Goal: Use online tool/utility: Utilize a website feature to perform a specific function

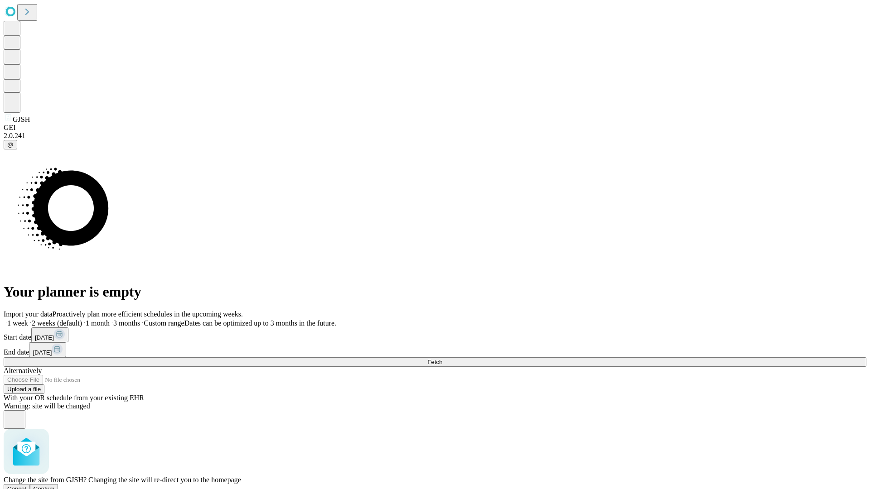
click at [55, 486] on span "Confirm" at bounding box center [44, 489] width 21 height 7
click at [82, 319] on label "2 weeks (default)" at bounding box center [55, 323] width 54 height 8
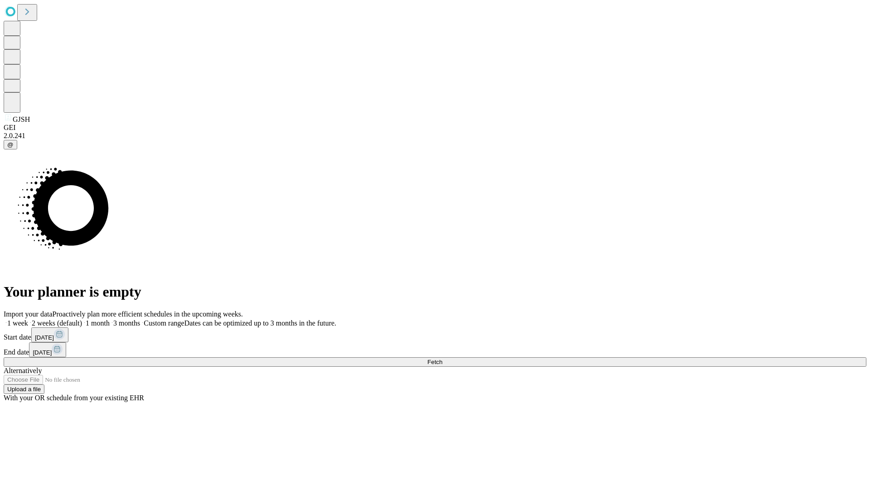
click at [442, 359] on span "Fetch" at bounding box center [434, 362] width 15 height 7
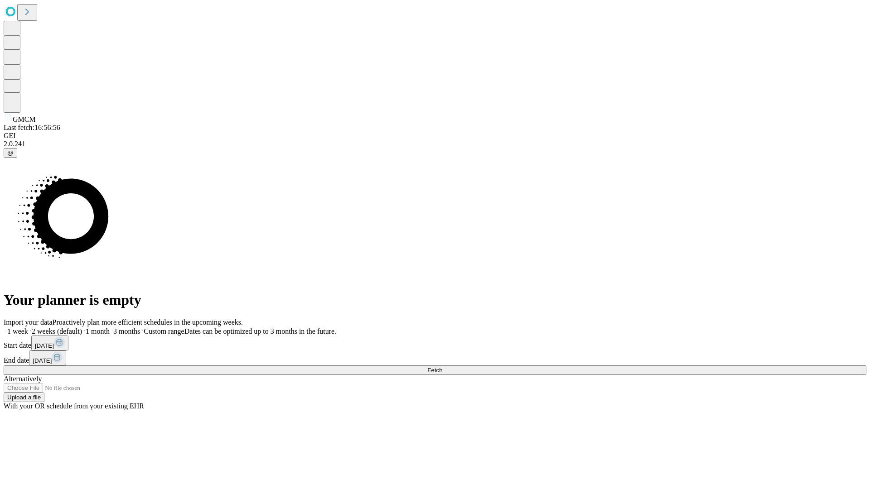
click at [82, 327] on label "2 weeks (default)" at bounding box center [55, 331] width 54 height 8
click at [442, 367] on span "Fetch" at bounding box center [434, 370] width 15 height 7
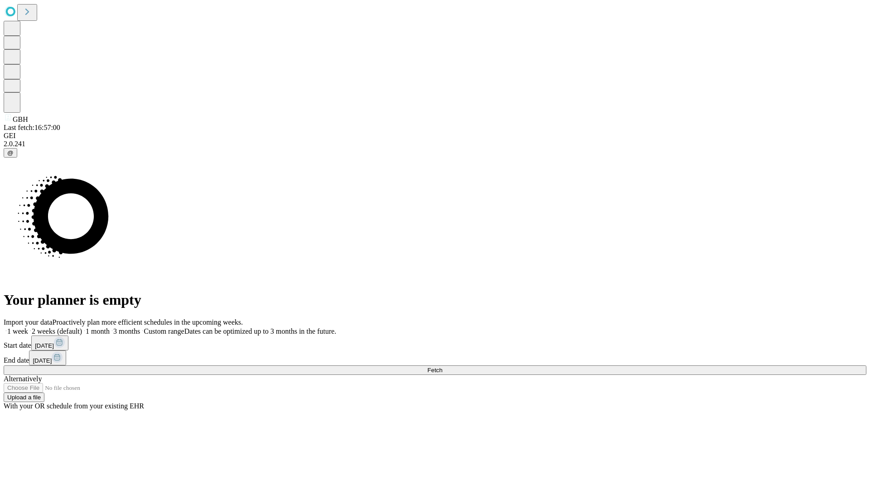
click at [82, 327] on label "2 weeks (default)" at bounding box center [55, 331] width 54 height 8
click at [442, 367] on span "Fetch" at bounding box center [434, 370] width 15 height 7
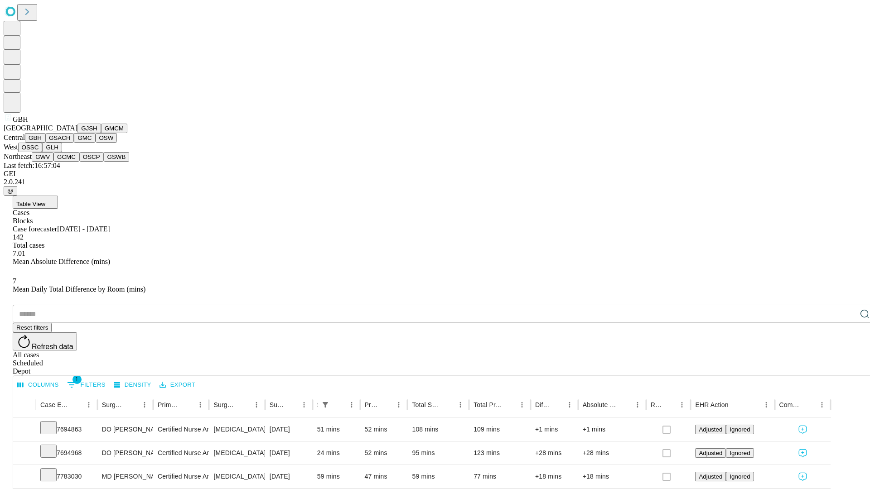
click at [70, 143] on button "GSACH" at bounding box center [59, 138] width 29 height 10
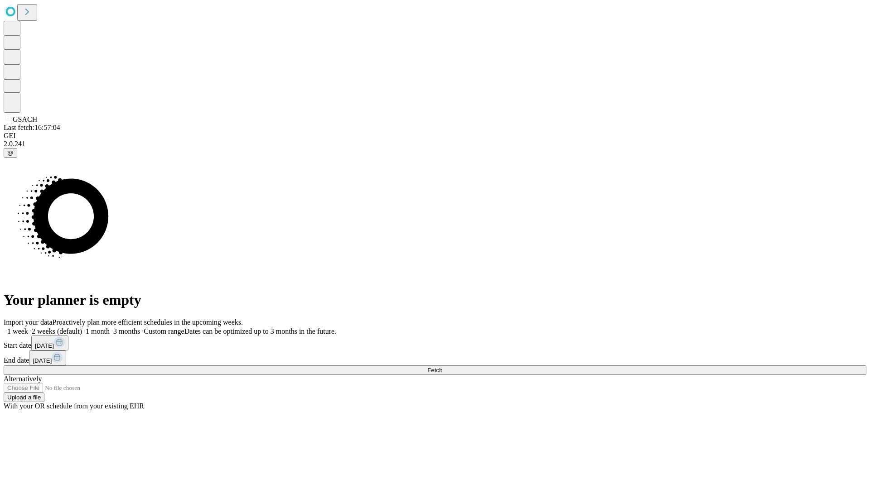
click at [82, 327] on label "2 weeks (default)" at bounding box center [55, 331] width 54 height 8
click at [442, 367] on span "Fetch" at bounding box center [434, 370] width 15 height 7
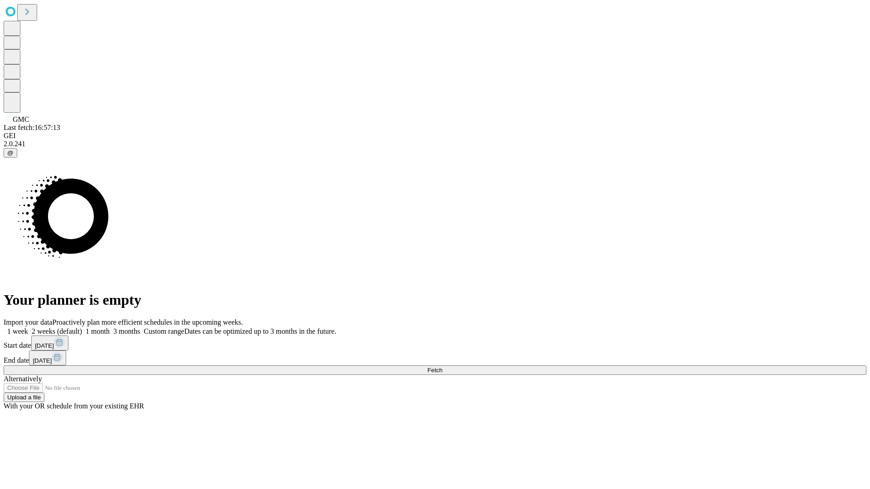
click at [82, 327] on label "2 weeks (default)" at bounding box center [55, 331] width 54 height 8
click at [442, 367] on span "Fetch" at bounding box center [434, 370] width 15 height 7
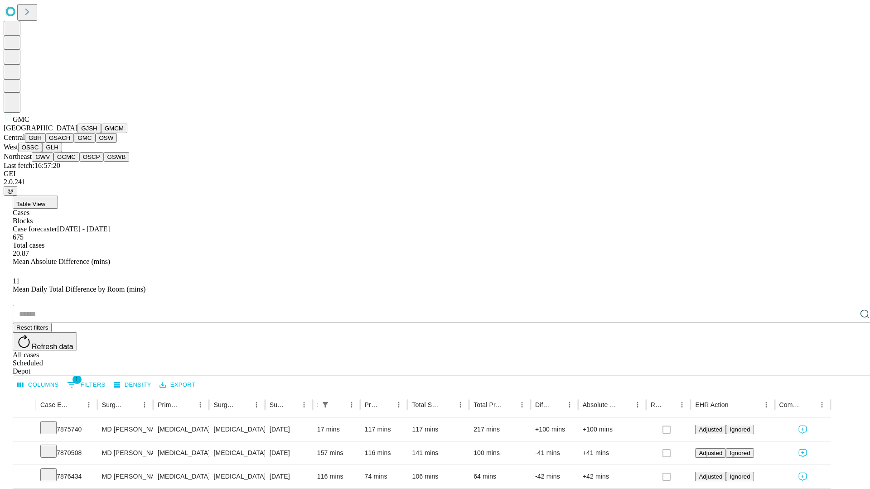
click at [96, 143] on button "OSW" at bounding box center [107, 138] width 22 height 10
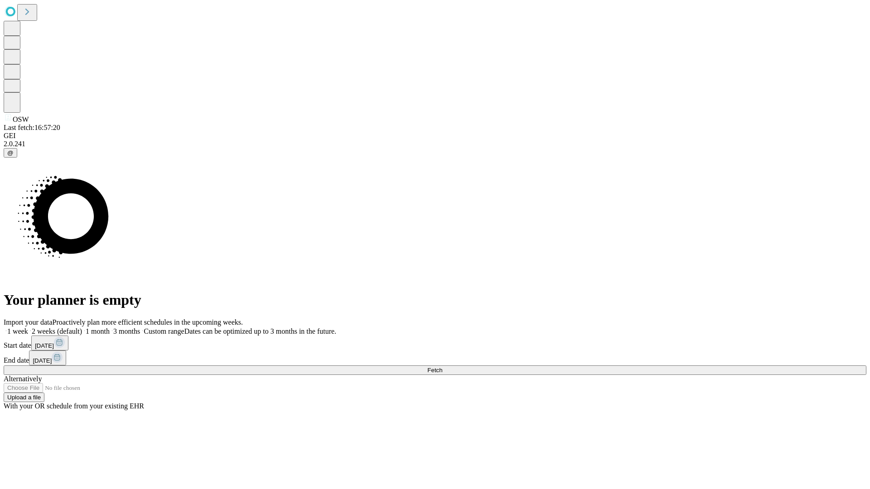
click at [82, 327] on label "2 weeks (default)" at bounding box center [55, 331] width 54 height 8
click at [442, 367] on span "Fetch" at bounding box center [434, 370] width 15 height 7
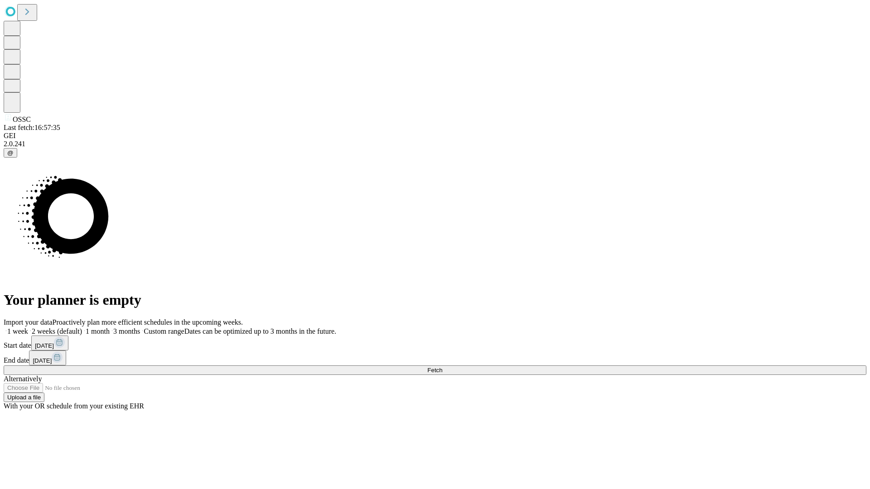
click at [442, 367] on span "Fetch" at bounding box center [434, 370] width 15 height 7
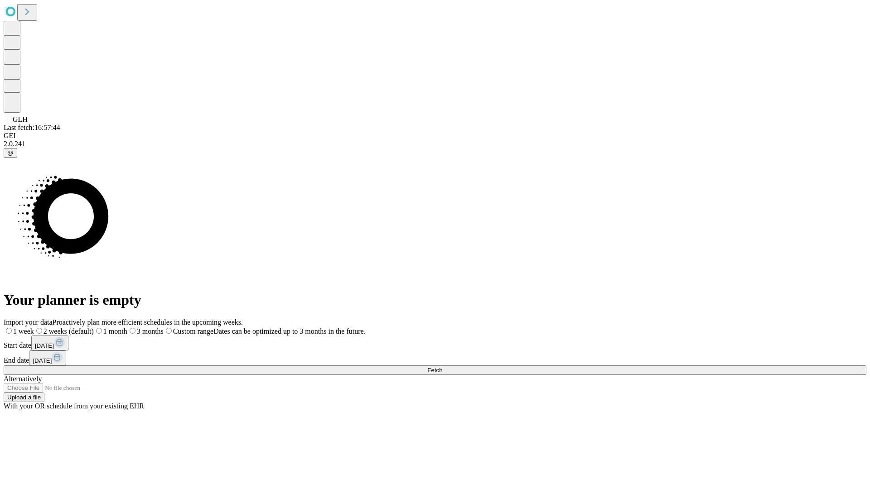
click at [94, 327] on label "2 weeks (default)" at bounding box center [64, 331] width 60 height 8
click at [442, 367] on span "Fetch" at bounding box center [434, 370] width 15 height 7
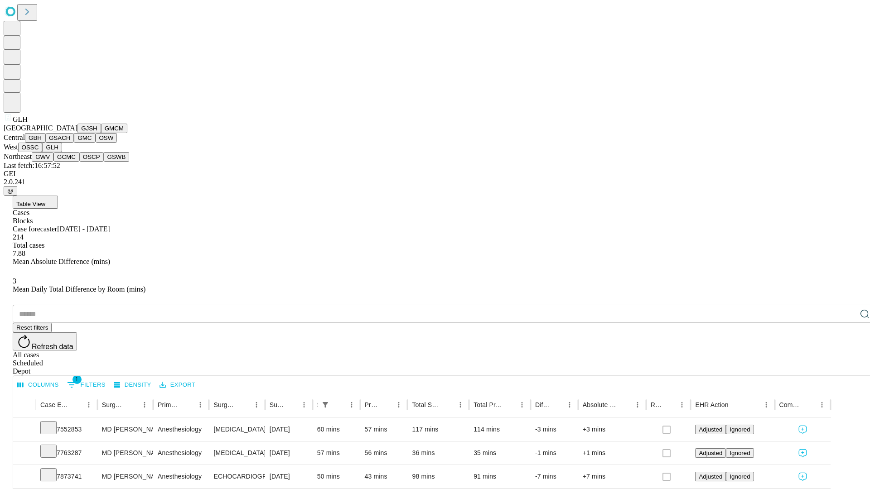
click at [53, 162] on button "GWV" at bounding box center [43, 157] width 22 height 10
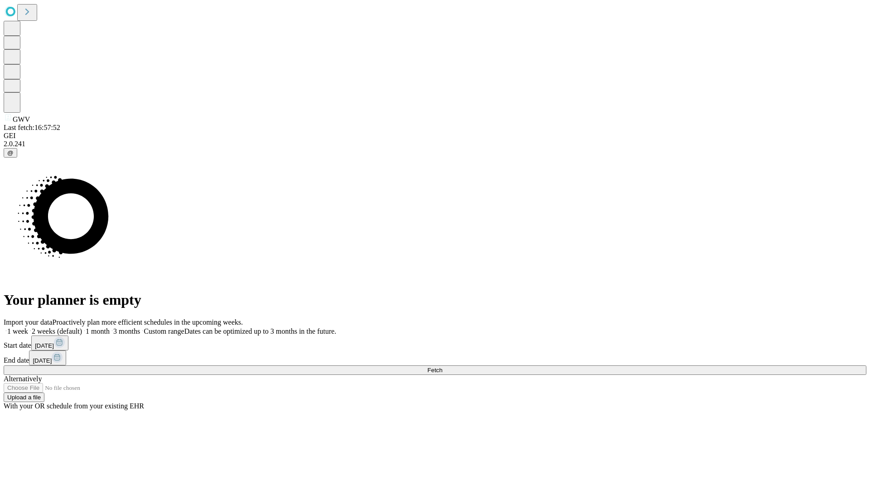
click at [82, 327] on label "2 weeks (default)" at bounding box center [55, 331] width 54 height 8
click at [442, 367] on span "Fetch" at bounding box center [434, 370] width 15 height 7
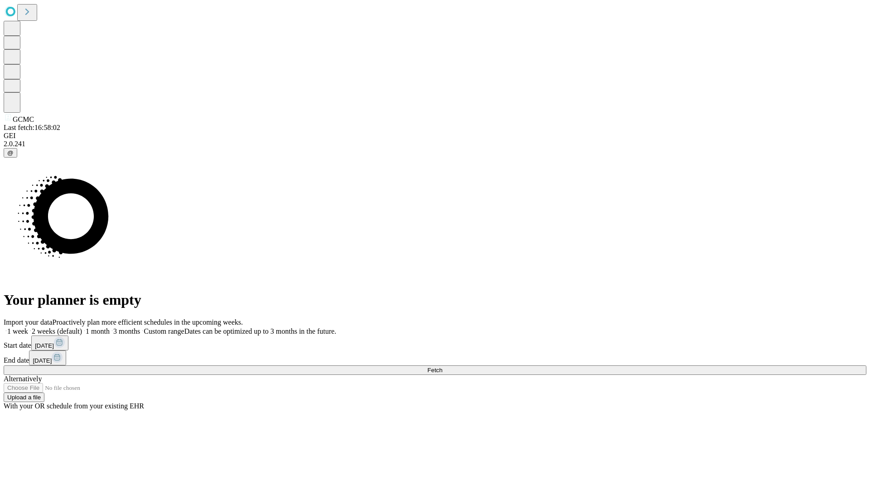
click at [82, 327] on label "2 weeks (default)" at bounding box center [55, 331] width 54 height 8
click at [442, 367] on span "Fetch" at bounding box center [434, 370] width 15 height 7
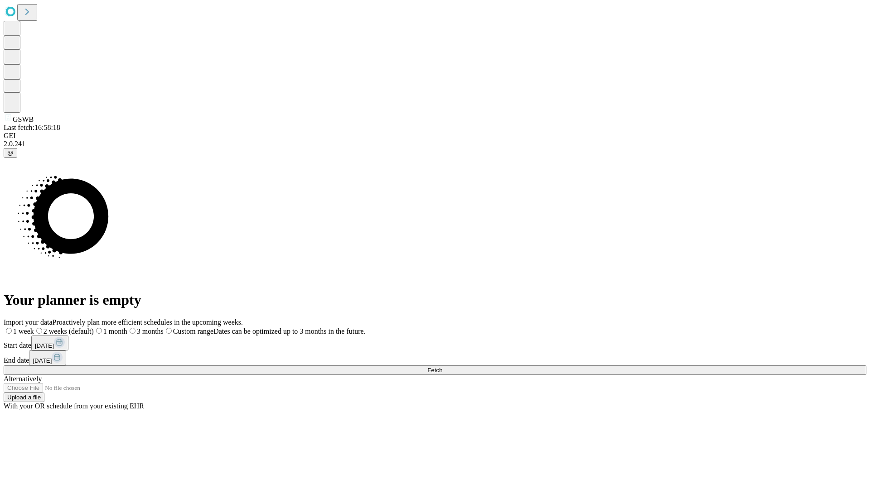
click at [442, 367] on span "Fetch" at bounding box center [434, 370] width 15 height 7
